Goal: Information Seeking & Learning: Learn about a topic

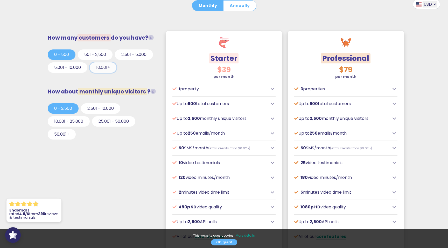
click at [102, 73] on button "10,001+" at bounding box center [103, 67] width 27 height 10
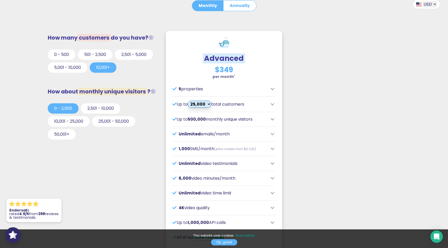
click at [196, 105] on select "25,000 35,000 45,000 55,000 65,000 75,000" at bounding box center [200, 104] width 24 height 7
click at [207, 106] on select "25,000 35,000 45,000 55,000 65,000 75,000" at bounding box center [200, 104] width 24 height 7
select select "4"
click at [191, 101] on select "25,000 35,000 45,000 55,000 65,000 75,000" at bounding box center [200, 104] width 24 height 7
click at [185, 88] on p "5 properties" at bounding box center [219, 89] width 95 height 6
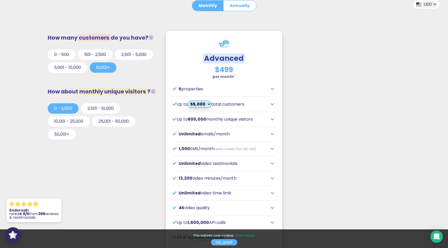
click at [269, 88] on div "5 properties" at bounding box center [223, 89] width 103 height 6
click at [270, 88] on div "5 properties" at bounding box center [223, 89] width 103 height 6
click at [272, 89] on icon at bounding box center [273, 89] width 4 height 4
